Goal: Task Accomplishment & Management: Use online tool/utility

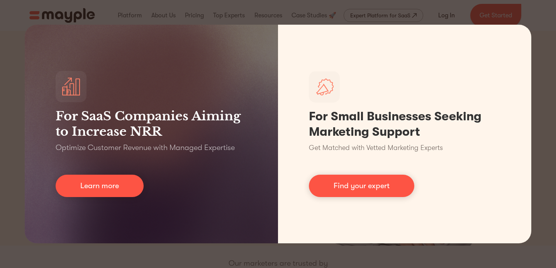
click at [542, 36] on div "For SaaS Companies Aiming to Increase NRR Optimize Customer Revenue with Manage…" at bounding box center [278, 134] width 556 height 268
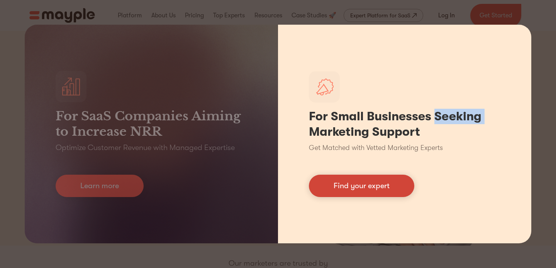
click at [364, 186] on link "Find your expert" at bounding box center [361, 186] width 105 height 22
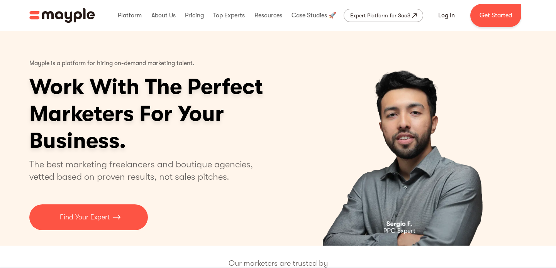
scroll to position [61, 0]
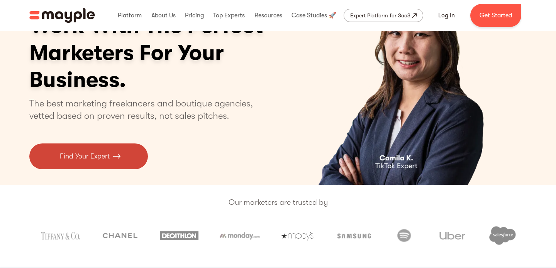
click at [93, 156] on p "Find Your Expert" at bounding box center [85, 156] width 50 height 10
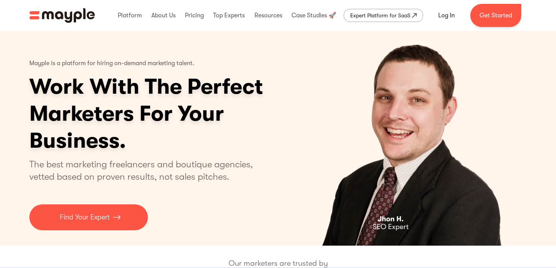
scroll to position [24, 0]
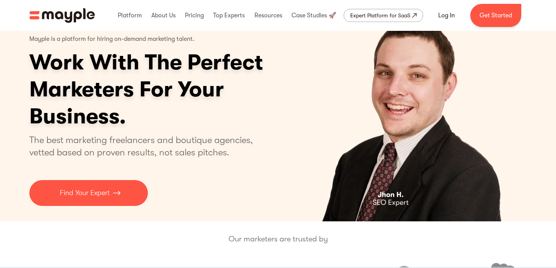
click at [389, 196] on img "4 of 4" at bounding box center [406, 114] width 200 height 215
click at [430, 137] on img "4 of 4" at bounding box center [406, 114] width 200 height 215
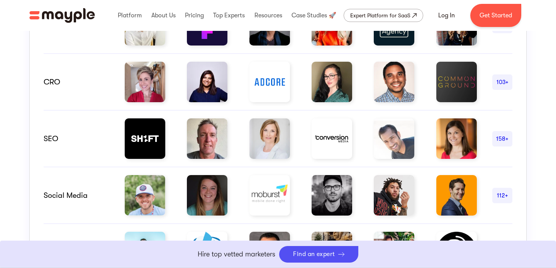
scroll to position [556, 0]
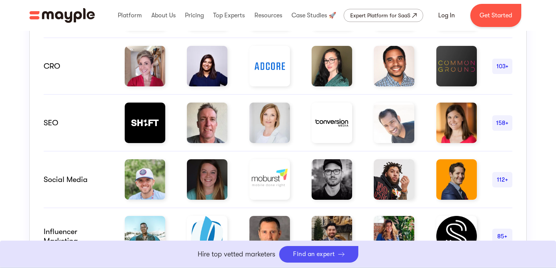
click at [201, 127] on img at bounding box center [207, 123] width 41 height 41
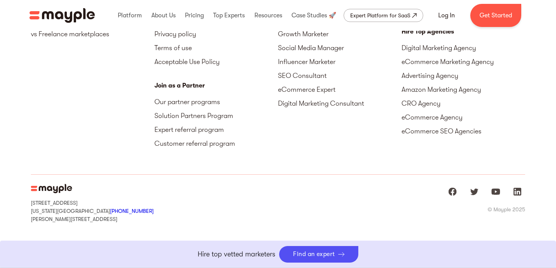
scroll to position [3562, 0]
click at [519, 191] on img "Mayple at LinkedIn" at bounding box center [516, 191] width 9 height 9
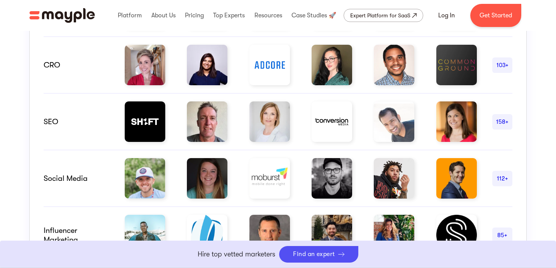
scroll to position [573, 0]
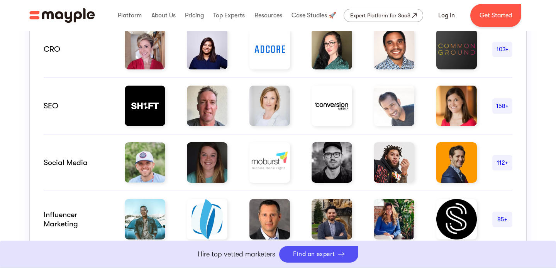
click at [202, 106] on img at bounding box center [207, 106] width 41 height 41
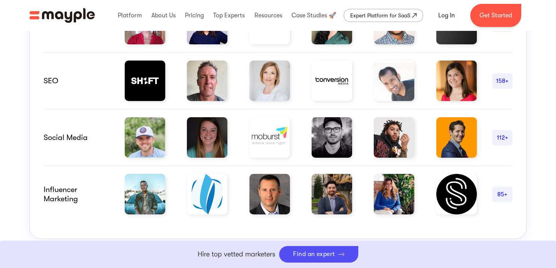
drag, startPoint x: 0, startPoint y: 0, endPoint x: 210, endPoint y: 82, distance: 225.1
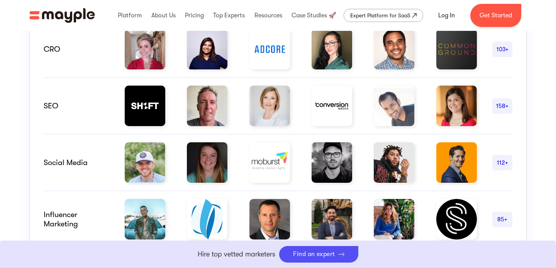
click at [266, 105] on img at bounding box center [269, 106] width 41 height 41
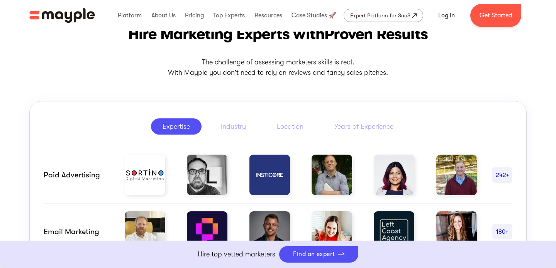
scroll to position [344, 0]
